Goal: Task Accomplishment & Management: Manage account settings

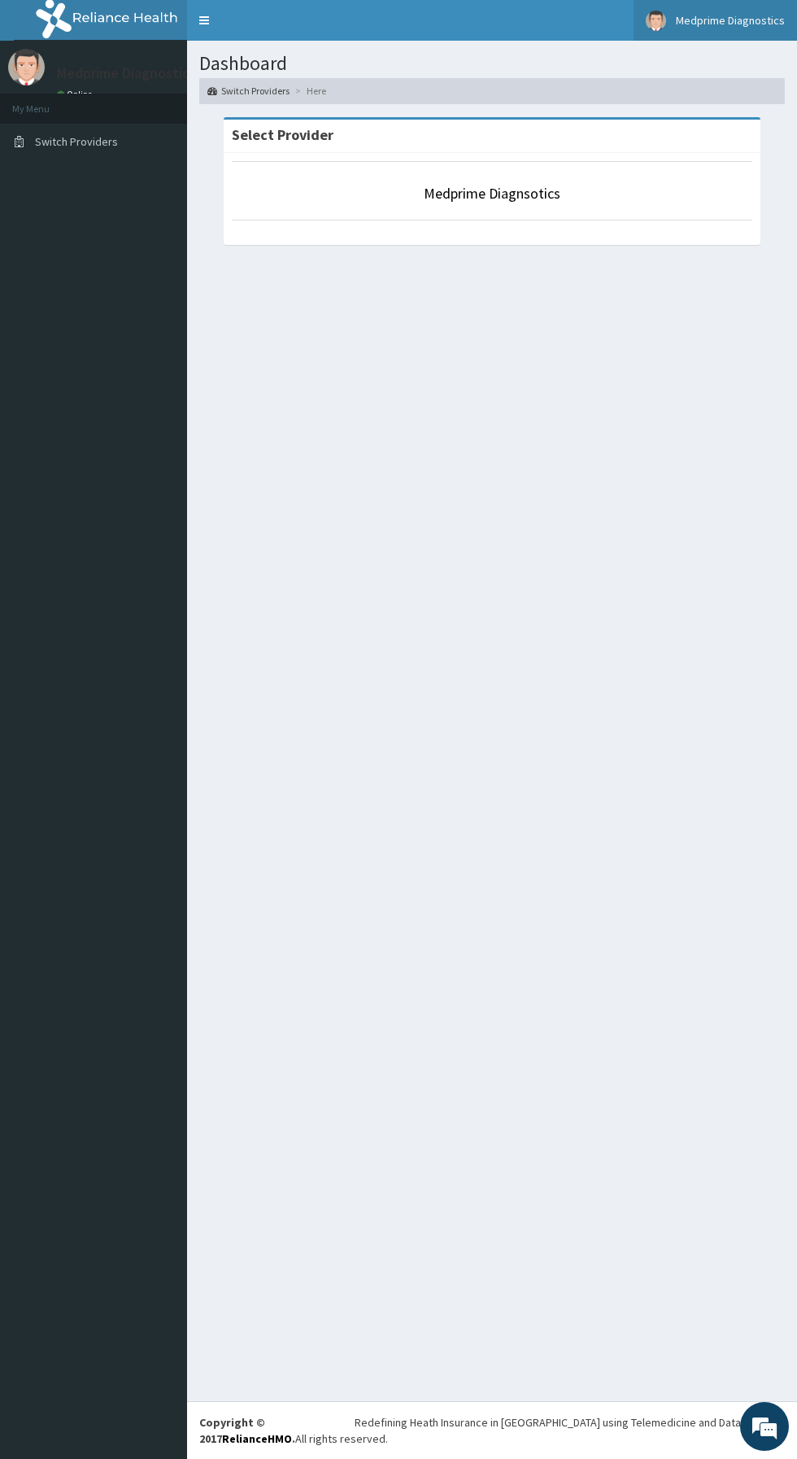
click at [724, 20] on span "Medprime Diagnostics" at bounding box center [730, 20] width 109 height 15
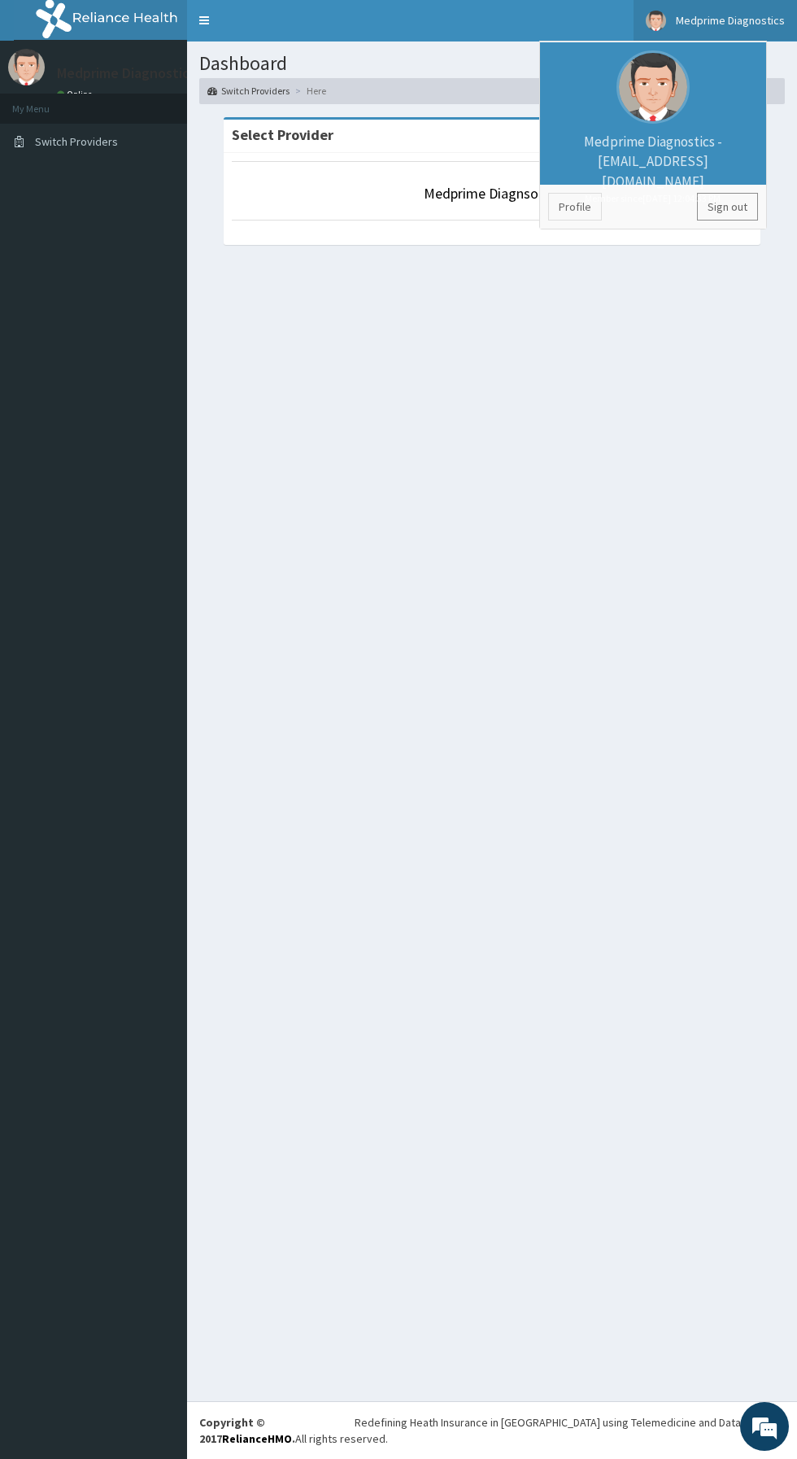
click at [743, 217] on link "Sign out" at bounding box center [727, 207] width 61 height 28
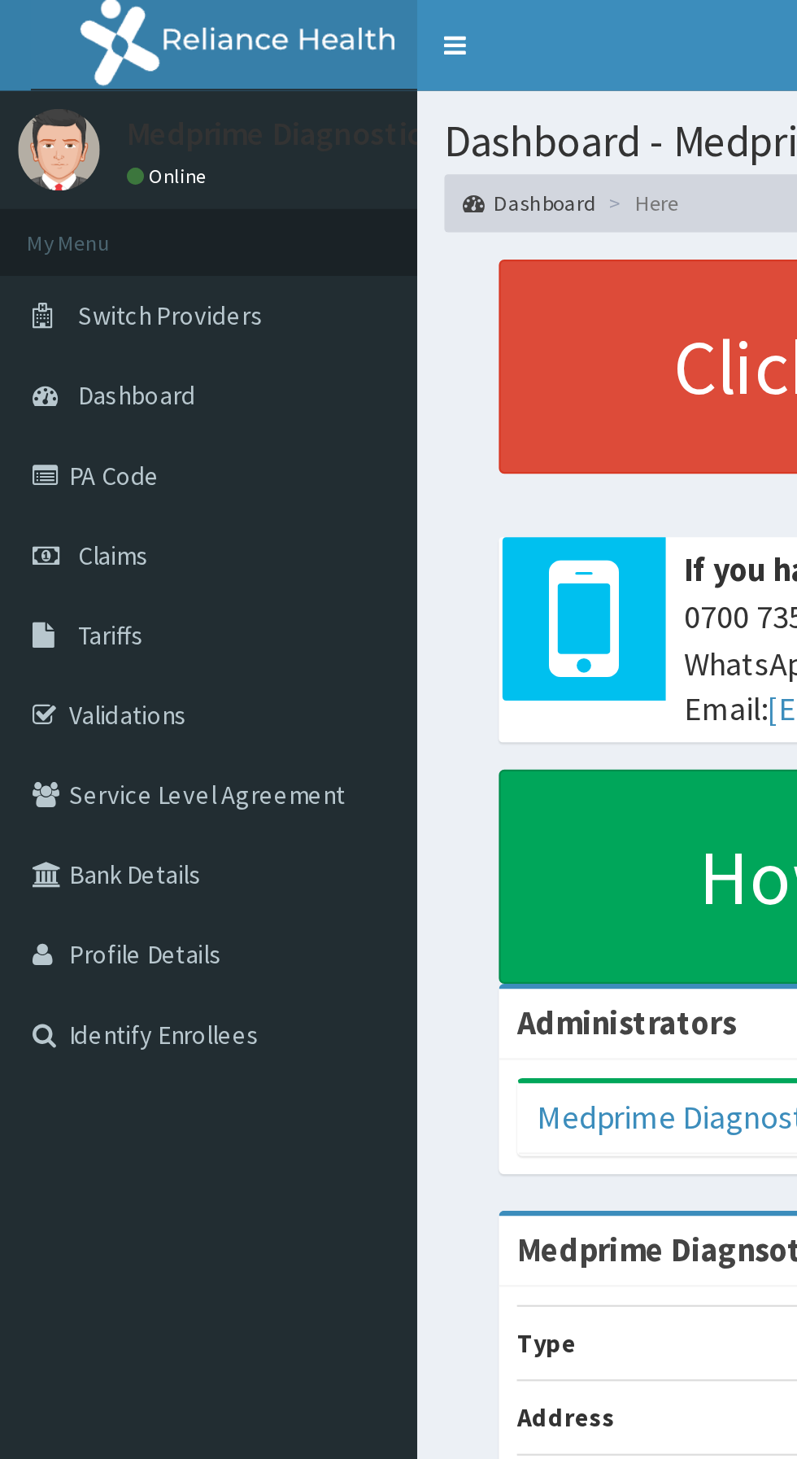
click at [93, 327] on link "Validations" at bounding box center [93, 321] width 187 height 36
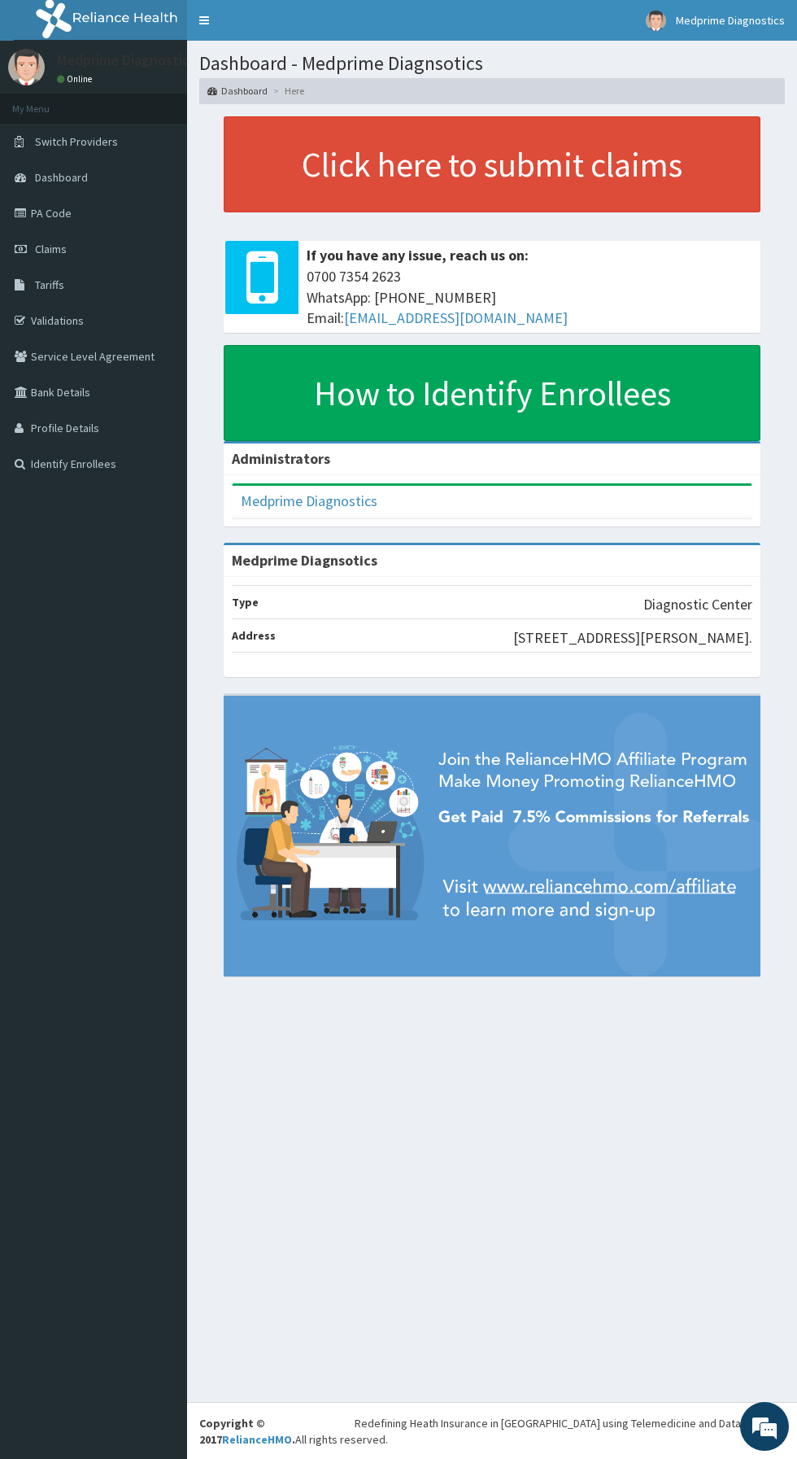
click at [117, 225] on link "PA Code" at bounding box center [93, 213] width 187 height 36
